Goal: Task Accomplishment & Management: Manage account settings

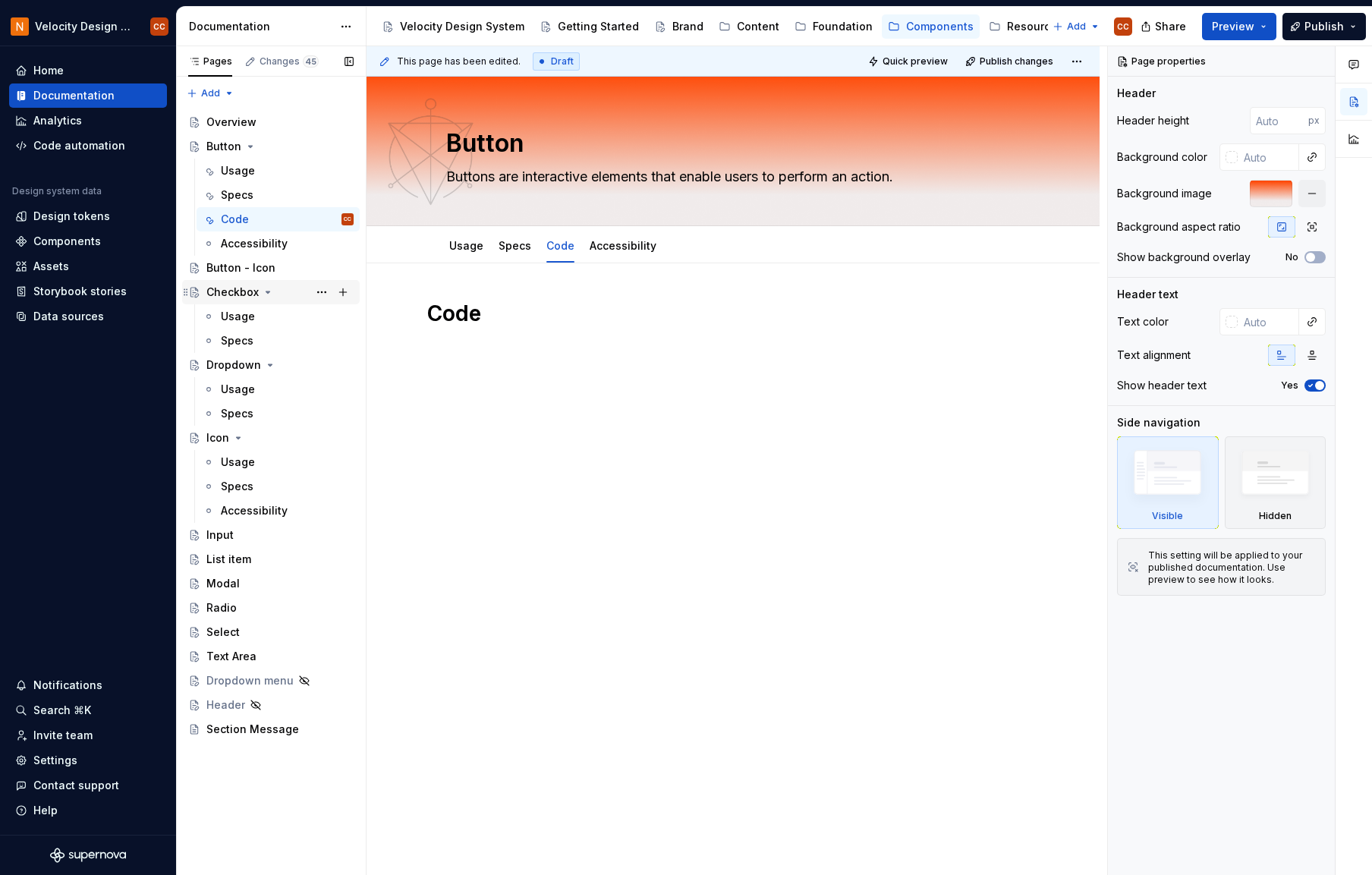
click at [265, 294] on icon "Page tree" at bounding box center [268, 292] width 12 height 12
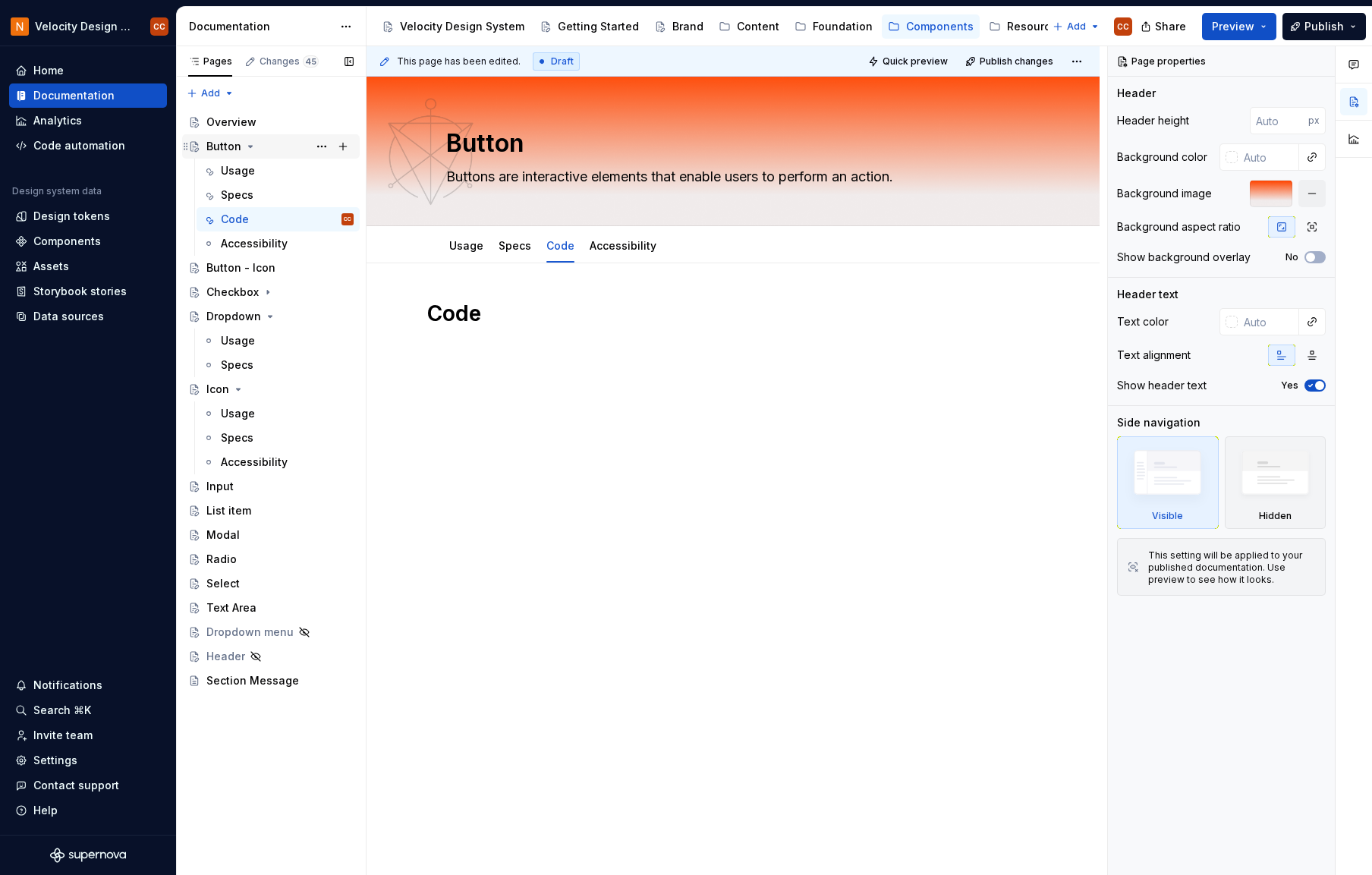
click at [246, 144] on icon "Page tree" at bounding box center [250, 146] width 12 height 12
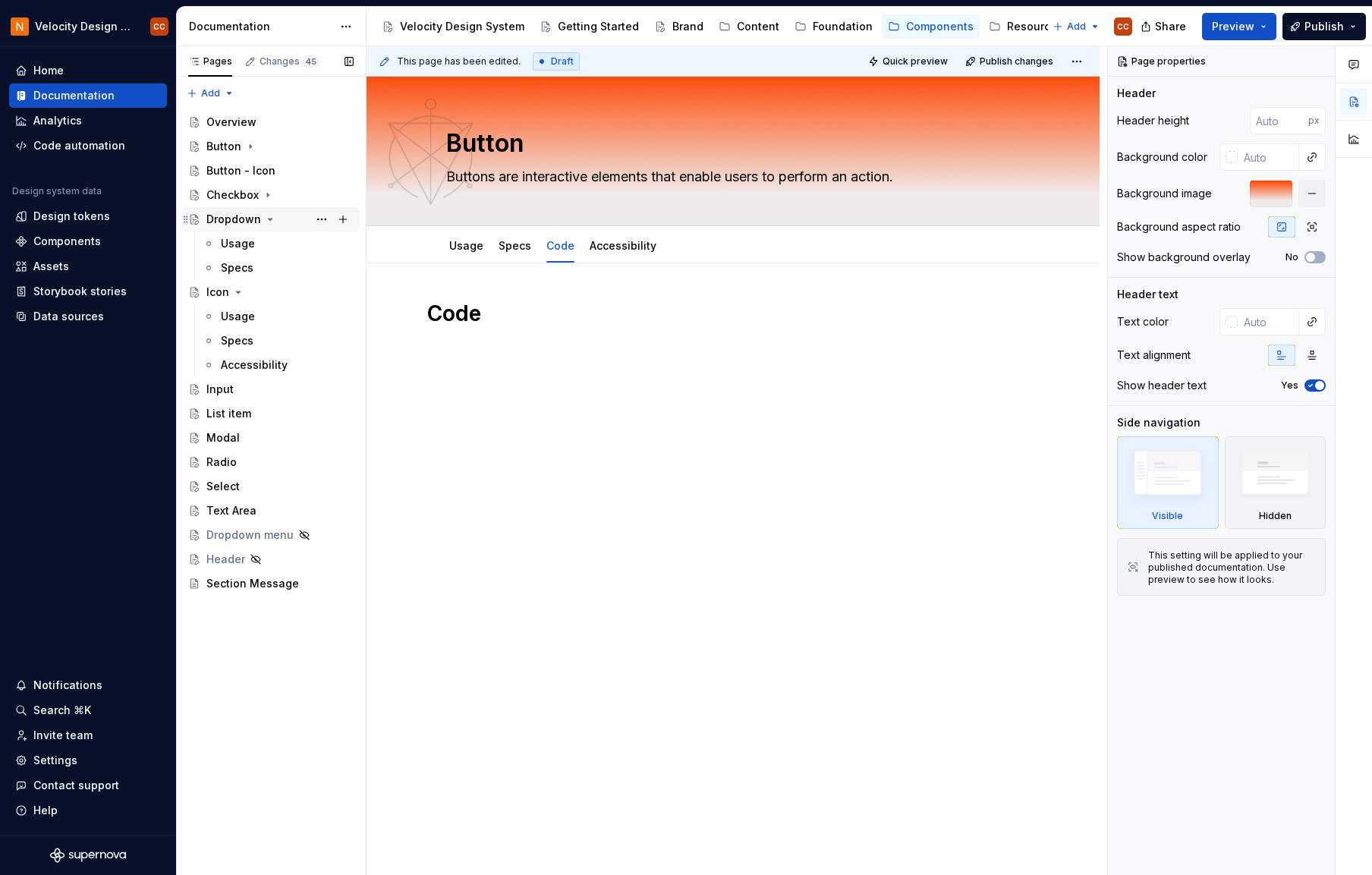
click at [264, 219] on icon "Page tree" at bounding box center [270, 219] width 12 height 12
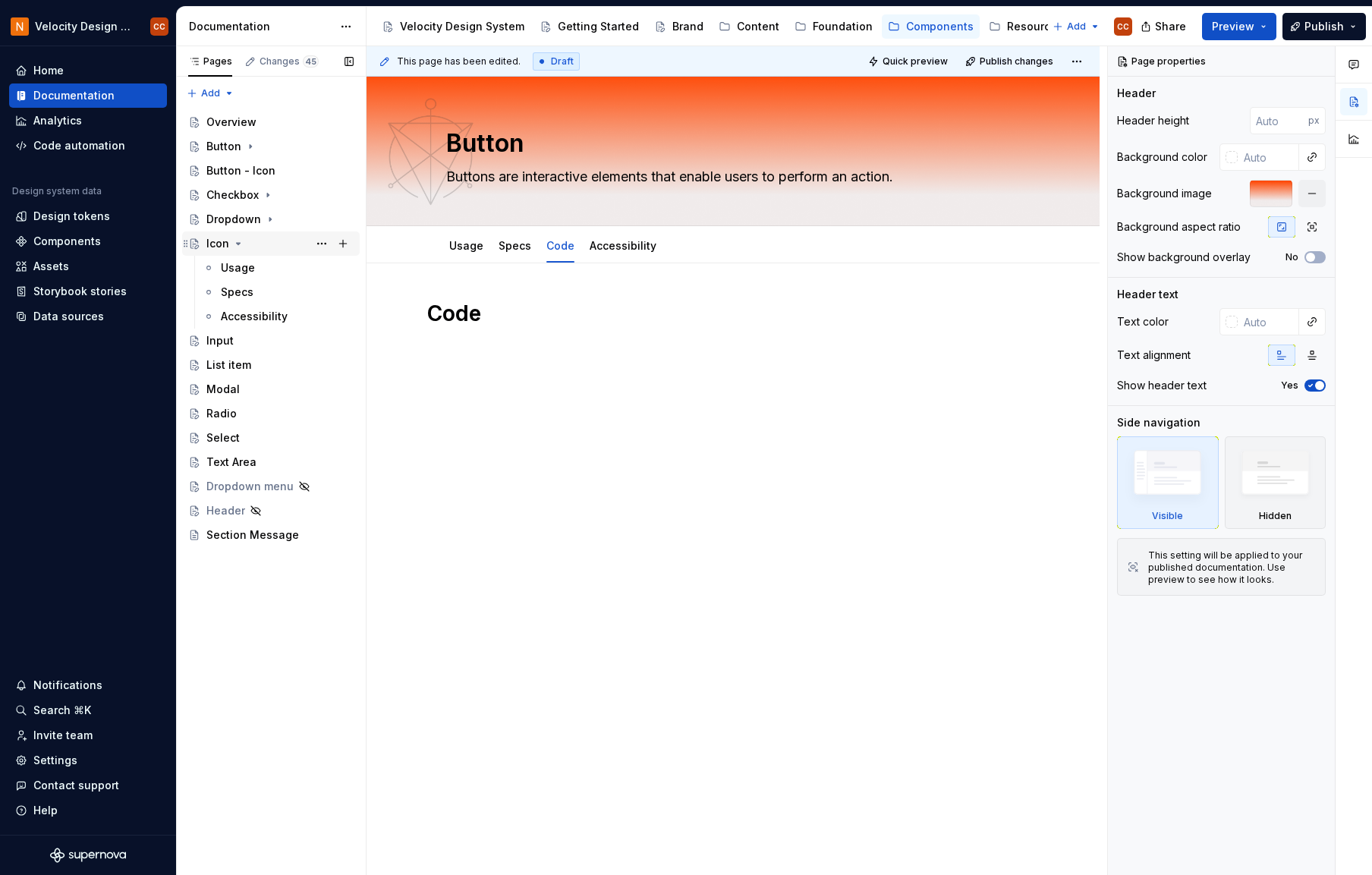
click at [237, 242] on icon "Page tree" at bounding box center [238, 243] width 4 height 2
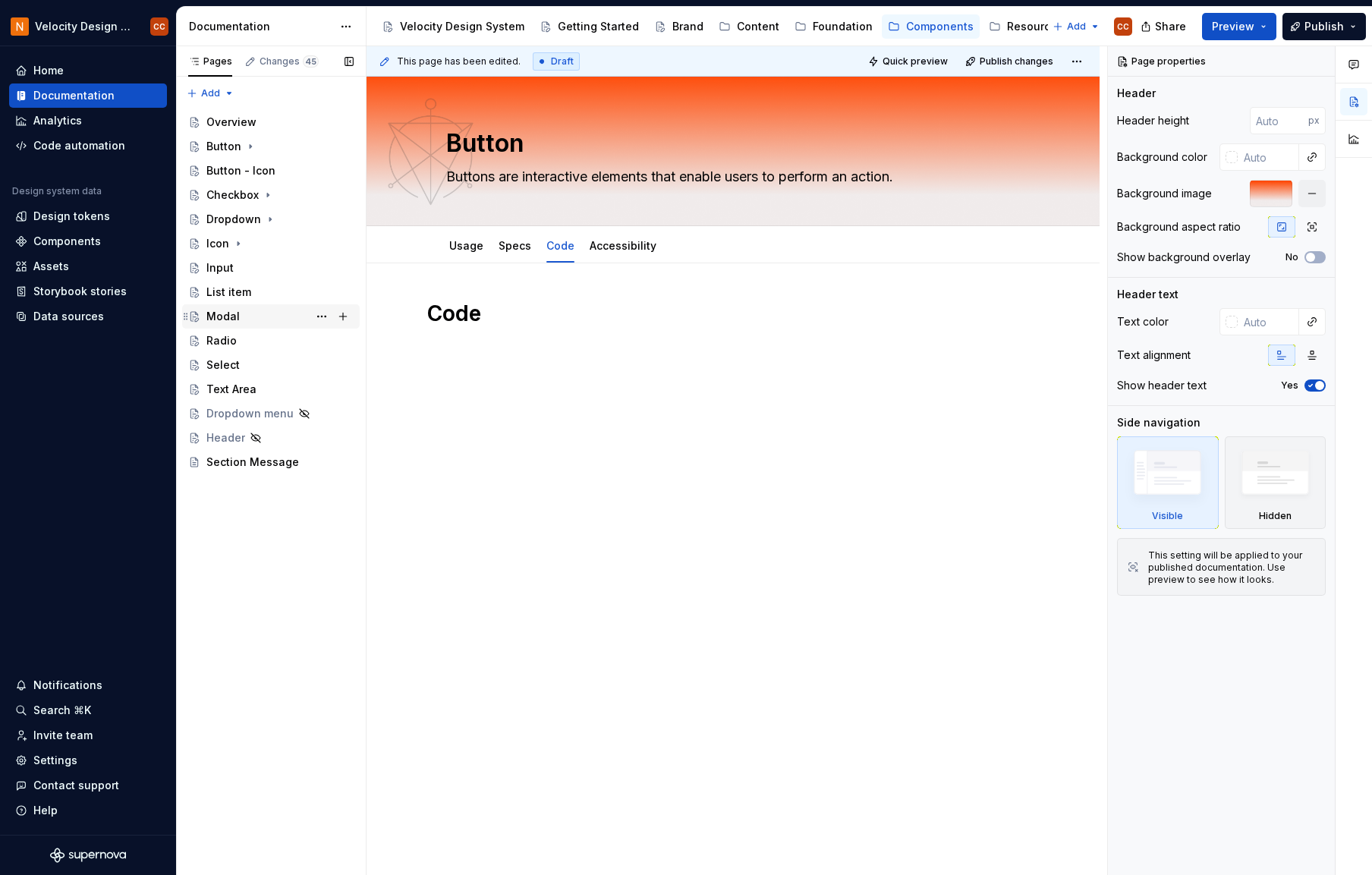
click at [233, 313] on div "Modal" at bounding box center [224, 316] width 34 height 15
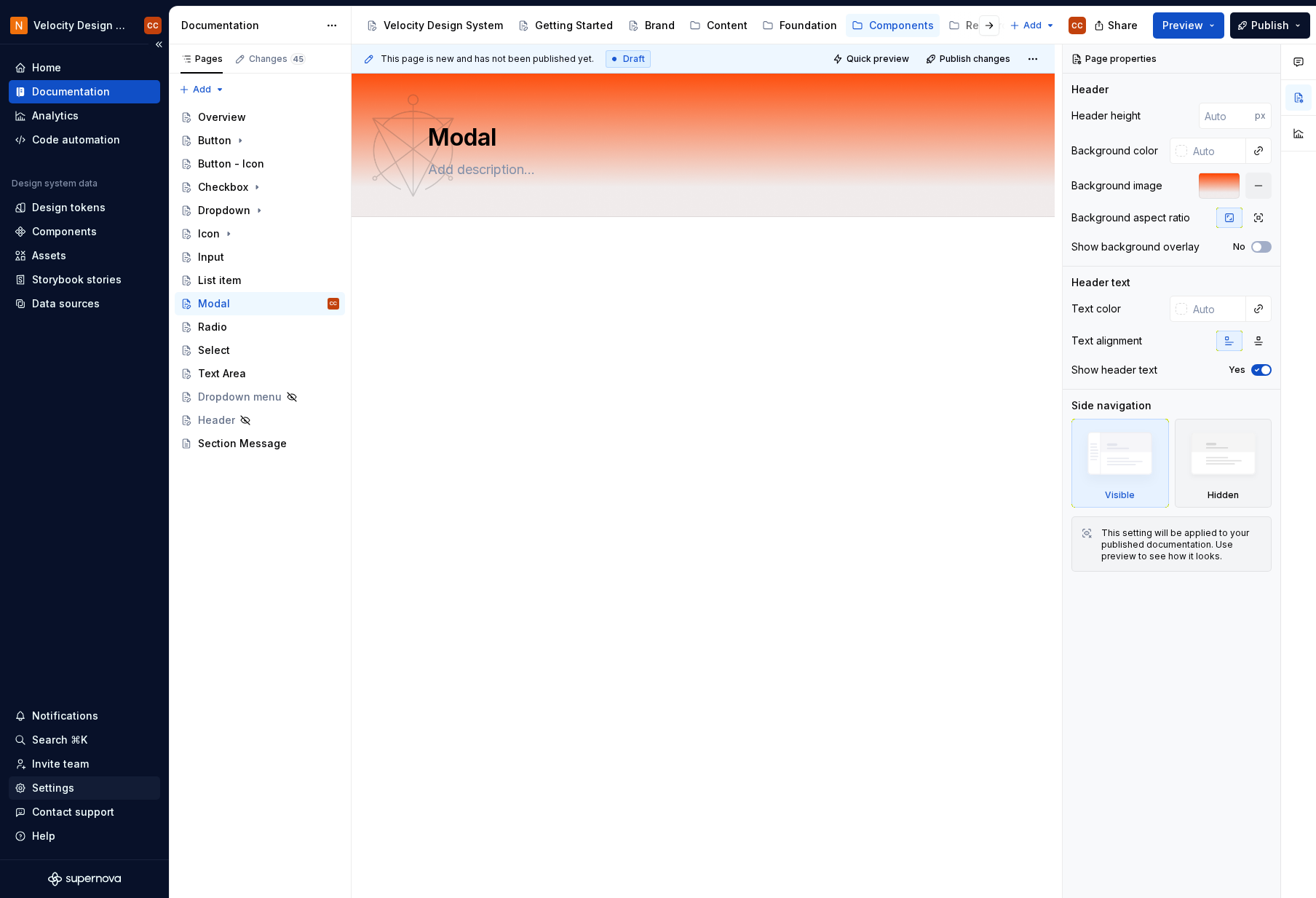
click at [57, 790] on div "Settings" at bounding box center [53, 787] width 42 height 14
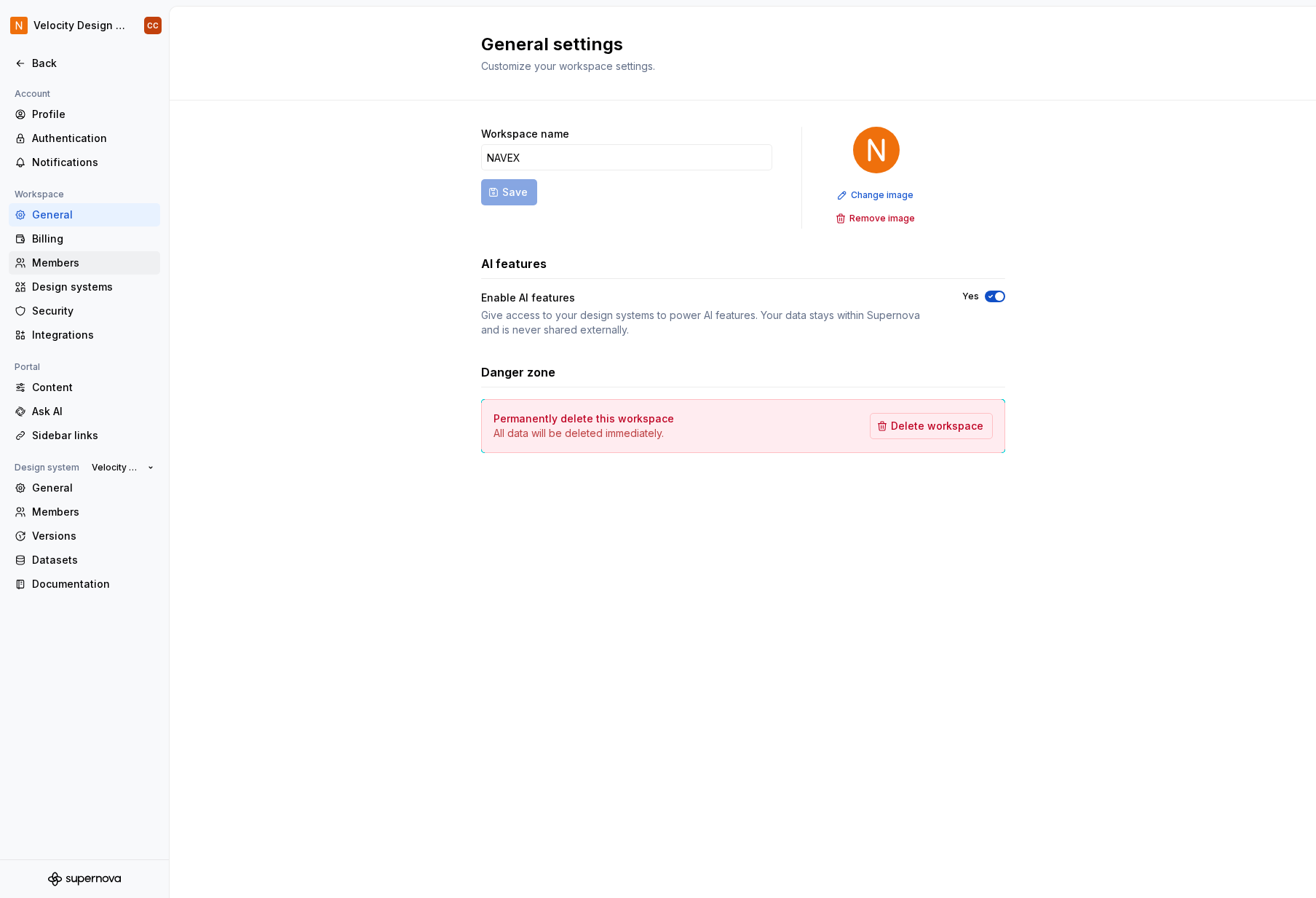
click at [63, 264] on div "Members" at bounding box center [93, 262] width 122 height 14
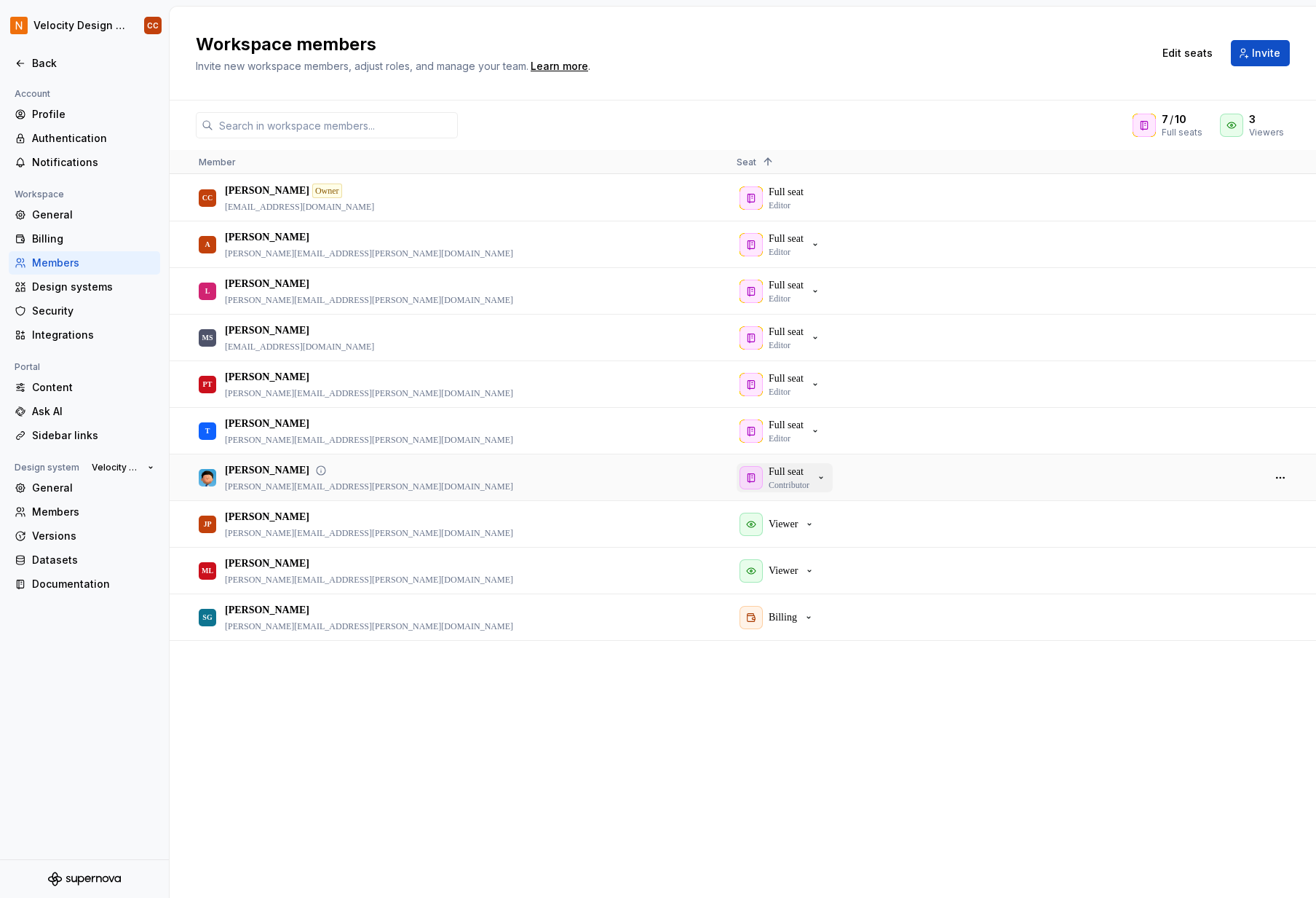
click at [831, 480] on button "Full seat Contributor" at bounding box center [784, 478] width 96 height 30
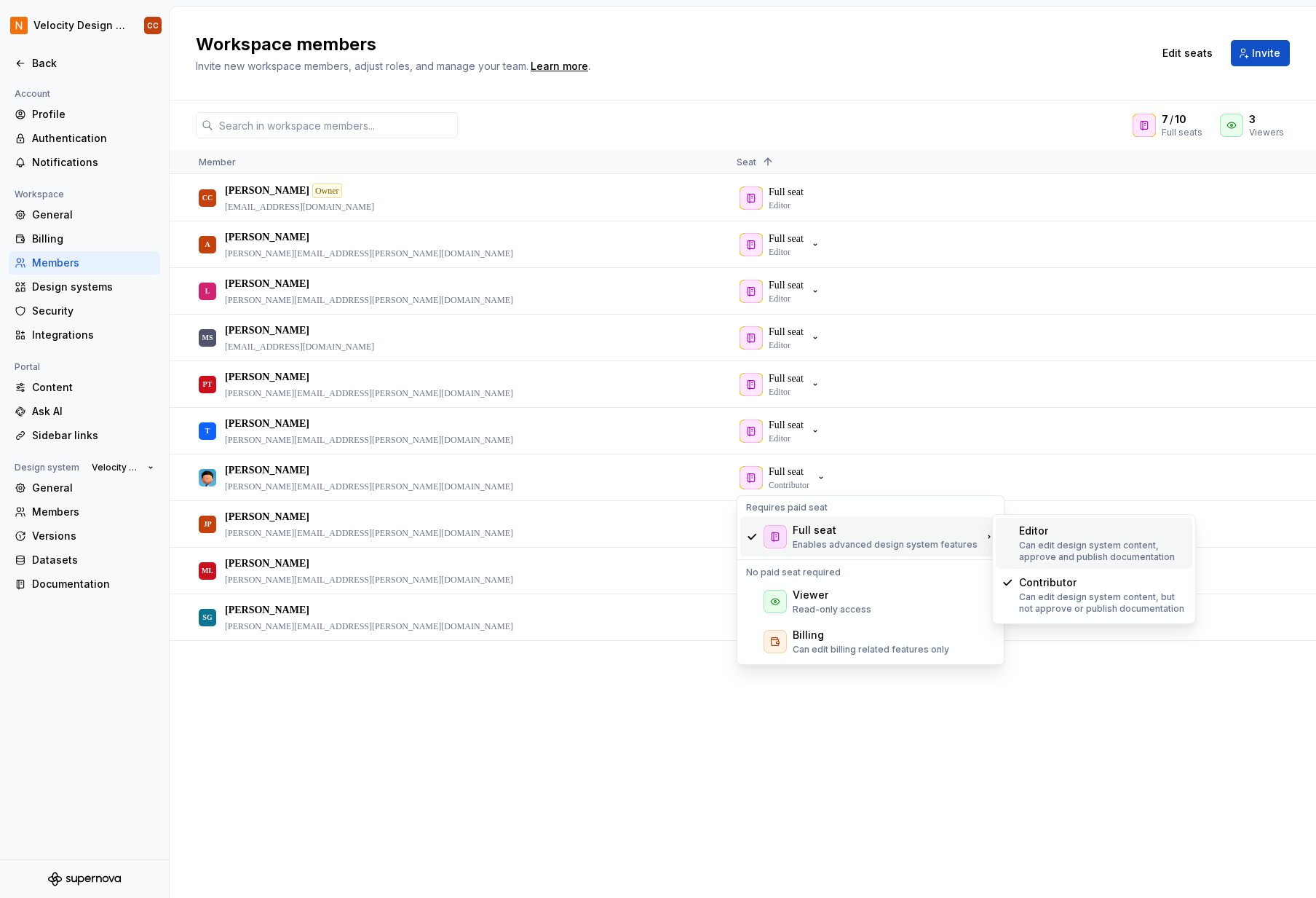
click at [1042, 551] on p "Can edit design system content, approve and publish documentation" at bounding box center [1103, 551] width 168 height 23
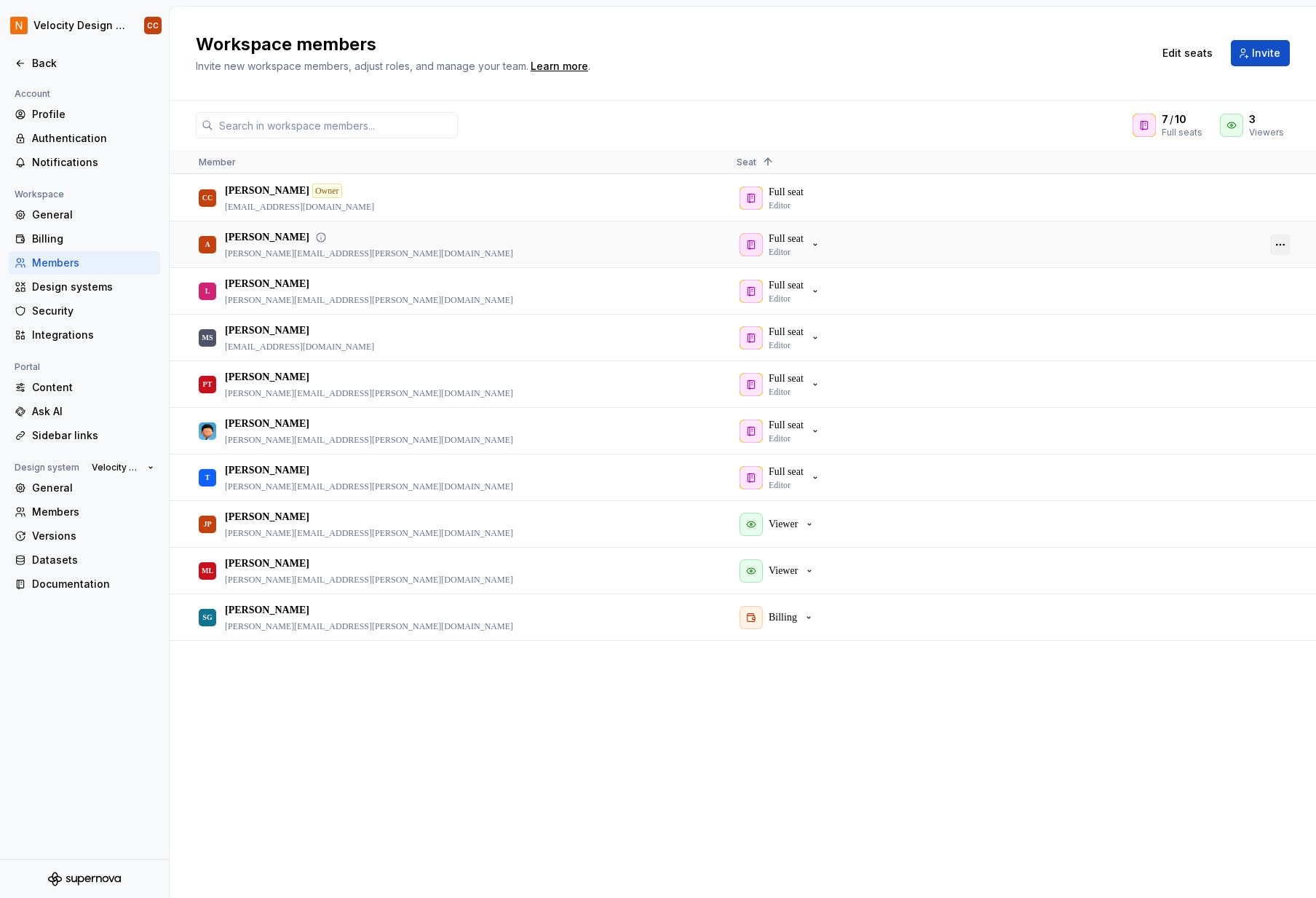
click at [1283, 245] on button "button" at bounding box center [1280, 244] width 20 height 20
click at [1256, 322] on span "Remove from workspace" at bounding box center [1229, 322] width 120 height 27
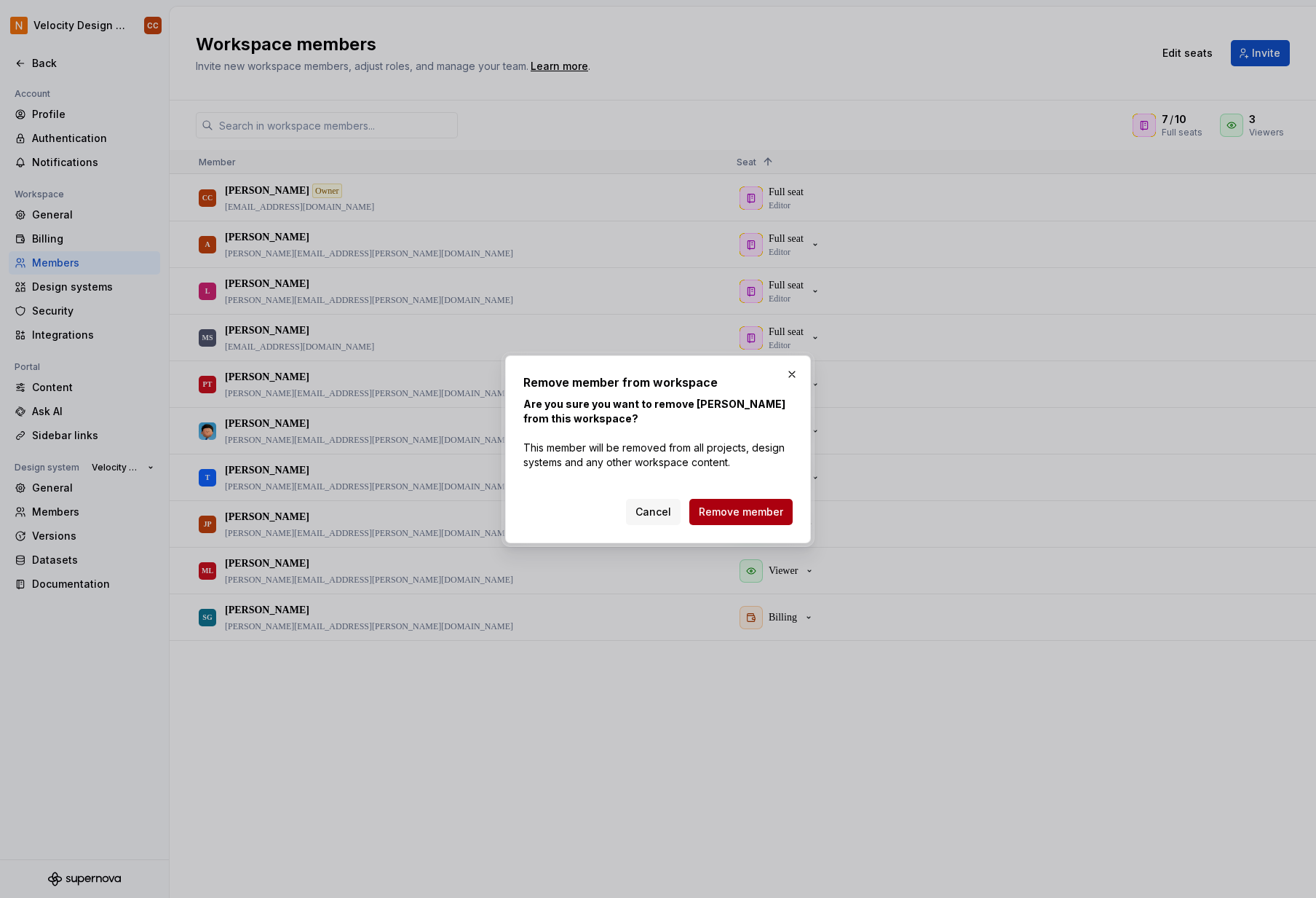
click at [745, 510] on span "Remove member" at bounding box center [740, 511] width 85 height 14
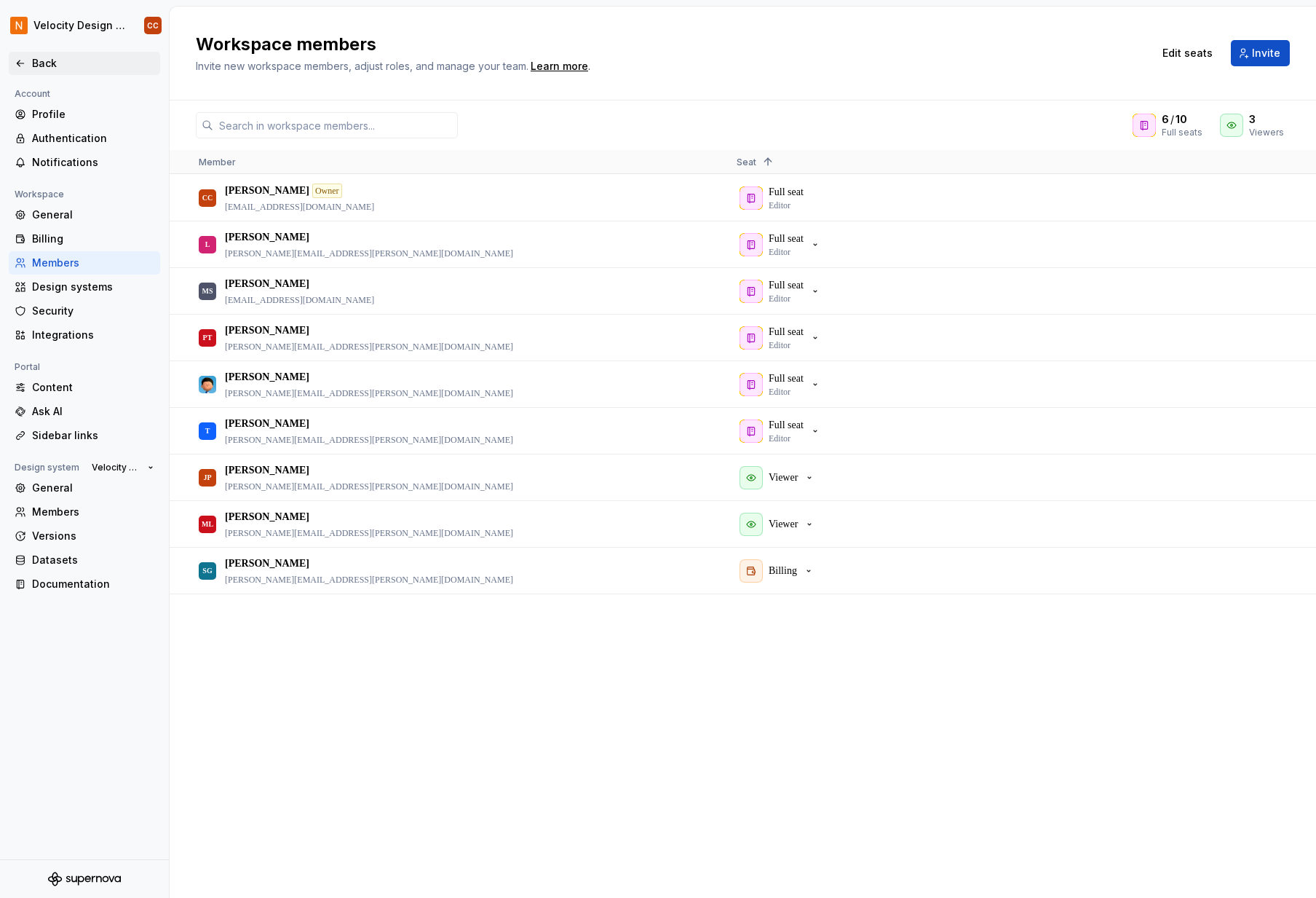
click at [31, 60] on div "Back" at bounding box center [84, 63] width 140 height 14
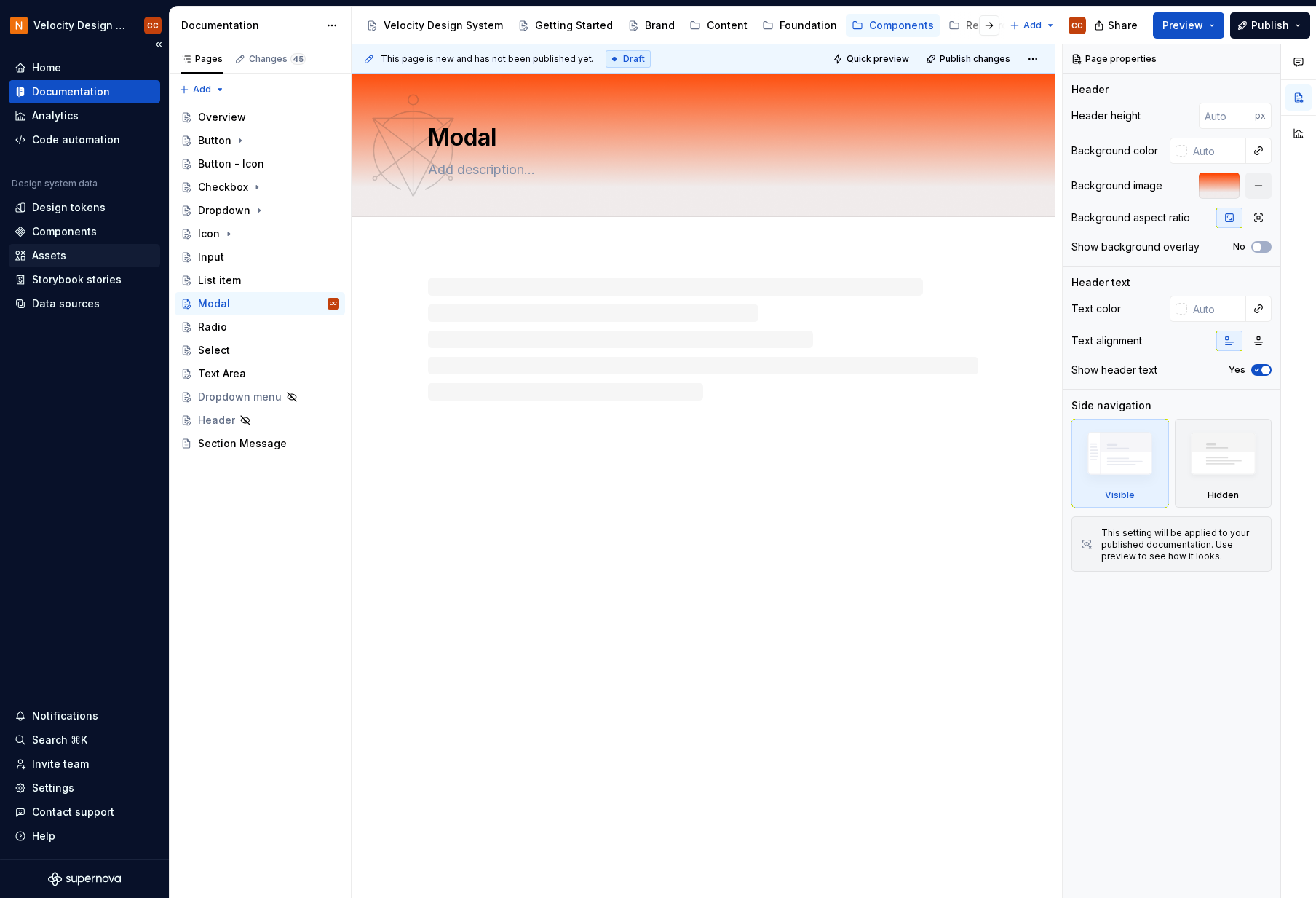
type textarea "*"
click at [69, 135] on div "Code automation" at bounding box center [76, 139] width 88 height 14
